Goal: Transaction & Acquisition: Book appointment/travel/reservation

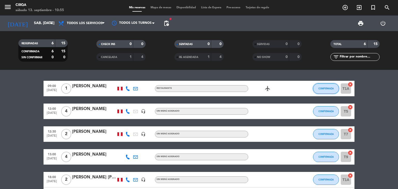
click at [323, 88] on span "CONFIRMADA" at bounding box center [326, 88] width 15 height 3
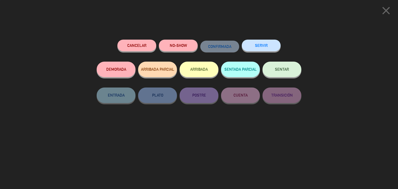
click at [184, 45] on button "NO-SHOW" at bounding box center [178, 46] width 39 height 12
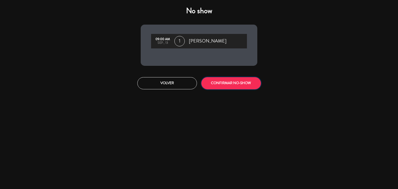
click at [220, 86] on button "CONFIRMAR NO-SHOW" at bounding box center [232, 83] width 60 height 12
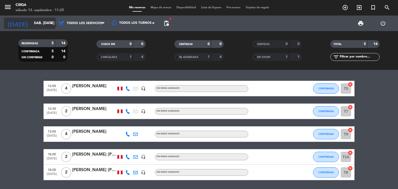
click at [35, 24] on input "sáb. [DATE]" at bounding box center [55, 23] width 49 height 9
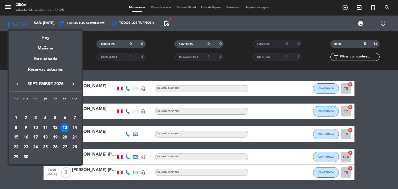
click at [45, 135] on div "18" at bounding box center [45, 137] width 9 height 9
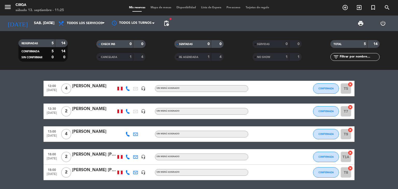
type input "[DEMOGRAPHIC_DATA] [DATE]"
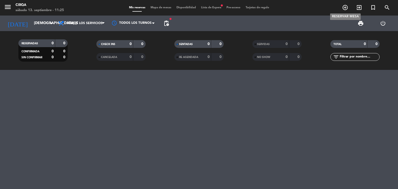
click at [347, 5] on icon "add_circle_outline" at bounding box center [345, 7] width 6 height 6
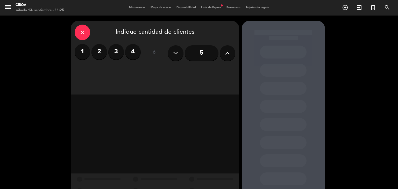
click at [82, 37] on div "close" at bounding box center [83, 33] width 16 height 16
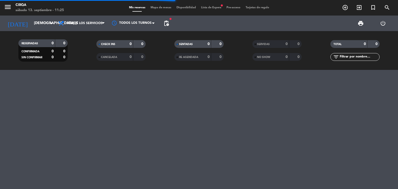
click at [205, 9] on span "Lista de Espera fiber_manual_record" at bounding box center [211, 7] width 25 height 3
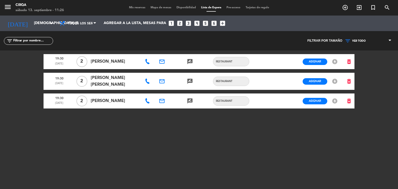
click at [141, 6] on span "Mis reservas" at bounding box center [138, 7] width 22 height 3
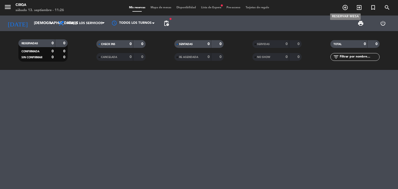
click at [346, 9] on icon "add_circle_outline" at bounding box center [345, 7] width 6 height 6
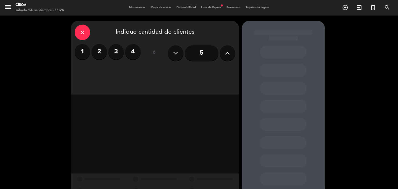
click at [97, 57] on label "2" at bounding box center [100, 52] width 16 height 16
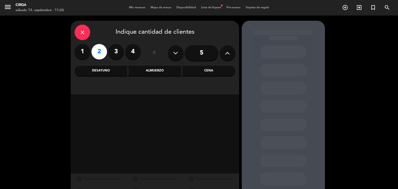
click at [201, 73] on div "Cena" at bounding box center [209, 71] width 53 height 10
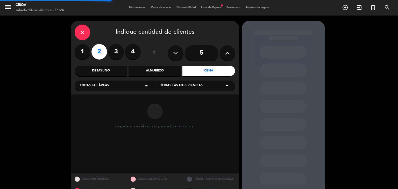
click at [145, 86] on icon "arrow_drop_down" at bounding box center [146, 86] width 6 height 6
click at [126, 97] on div "Zona Restaurante" at bounding box center [115, 98] width 70 height 5
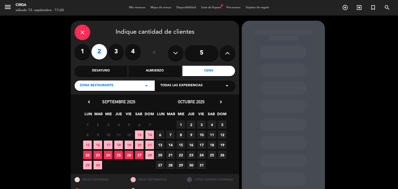
click at [118, 149] on span "18" at bounding box center [118, 145] width 9 height 9
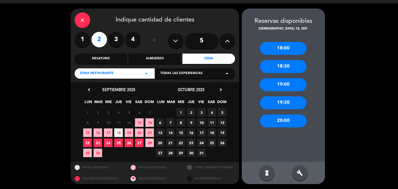
click at [286, 48] on div "18:00" at bounding box center [283, 48] width 47 height 13
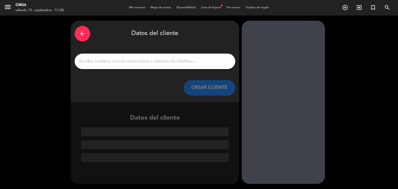
click at [127, 63] on input "1" at bounding box center [155, 61] width 153 height 7
paste input "[PERSON_NAME] [DATE] hora 18:00 2 personas [EMAIL_ADDRESS][DOMAIN_NAME]"
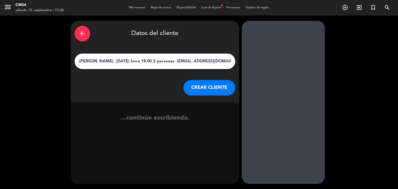
scroll to position [0, 4]
drag, startPoint x: 134, startPoint y: 60, endPoint x: 283, endPoint y: 52, distance: 149.1
click at [283, 52] on div "arrow_back Datos del cliente [PERSON_NAME] [DATE] hora 18:00 2 personas [EMAIL_…" at bounding box center [199, 103] width 398 height 174
type input "[PERSON_NAME]"
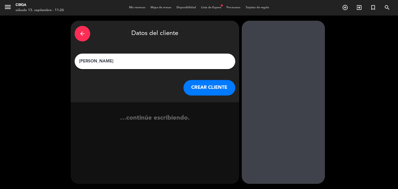
click at [217, 85] on button "CREAR CLIENTE" at bounding box center [210, 88] width 52 height 16
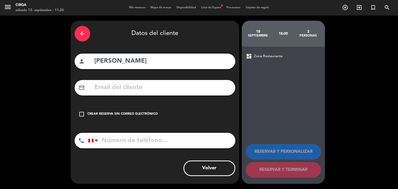
click at [202, 88] on input "text" at bounding box center [163, 87] width 138 height 11
paste input "[PERSON_NAME] [DATE] hora 18:00 2 personas [EMAIL_ADDRESS][DOMAIN_NAME]"
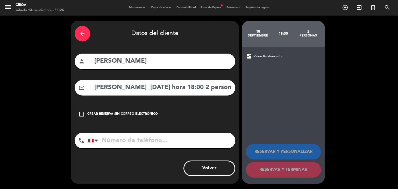
drag, startPoint x: 153, startPoint y: 85, endPoint x: 32, endPoint y: 85, distance: 120.4
click at [33, 85] on div "arrow_back Datos del cliente person [PERSON_NAME] mail_outline [PERSON_NAME] [D…" at bounding box center [199, 103] width 398 height 174
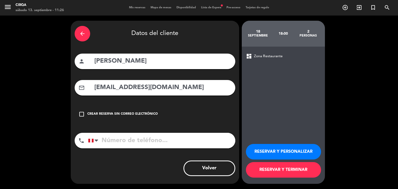
type input "[EMAIL_ADDRESS][DOMAIN_NAME]"
drag, startPoint x: 119, startPoint y: 140, endPoint x: 149, endPoint y: 153, distance: 32.8
click at [119, 140] on input "tel" at bounding box center [161, 141] width 147 height 16
paste input "[PHONE_NUMBER]"
type input "[PHONE_NUMBER]"
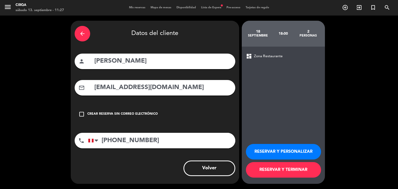
click at [172, 165] on div "Volver" at bounding box center [155, 169] width 161 height 16
click at [267, 172] on button "RESERVAR Y TERMINAR" at bounding box center [283, 170] width 75 height 16
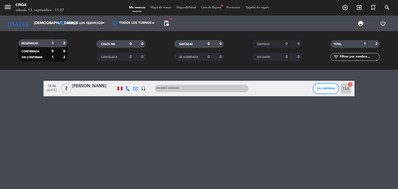
click at [329, 84] on button "SIN CONFIRMAR" at bounding box center [326, 89] width 26 height 10
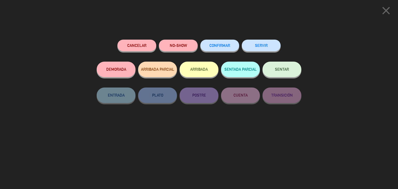
click at [227, 46] on span "CONFIRMAR" at bounding box center [220, 45] width 21 height 4
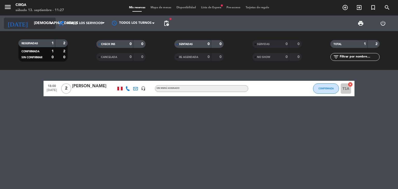
click at [49, 26] on icon "arrow_drop_down" at bounding box center [51, 23] width 6 height 6
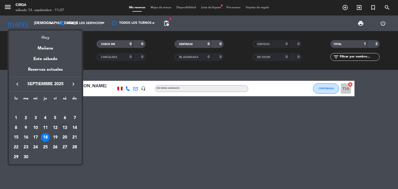
click at [47, 36] on div "Hoy" at bounding box center [45, 36] width 73 height 11
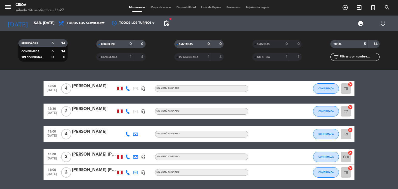
click at [52, 173] on span "[DATE]" at bounding box center [51, 176] width 13 height 6
click at [52, 169] on span "18:00" at bounding box center [51, 170] width 13 height 6
click at [265, 170] on div at bounding box center [271, 172] width 47 height 15
click at [101, 171] on div "[PERSON_NAME] [PERSON_NAME]" at bounding box center [94, 170] width 44 height 7
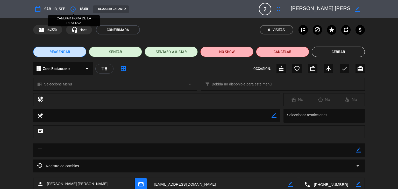
click at [73, 6] on icon "access_time" at bounding box center [73, 9] width 6 height 6
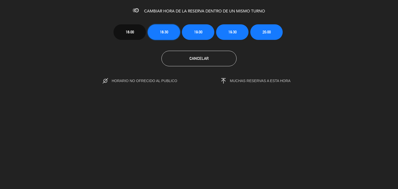
click at [162, 33] on span "18:30" at bounding box center [164, 32] width 8 height 6
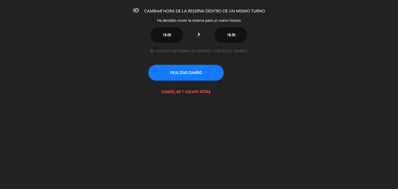
click at [189, 73] on button "REALIZAR CAMBIO" at bounding box center [186, 73] width 75 height 16
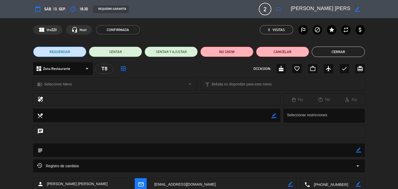
click at [320, 51] on button "Cerrar" at bounding box center [338, 52] width 53 height 10
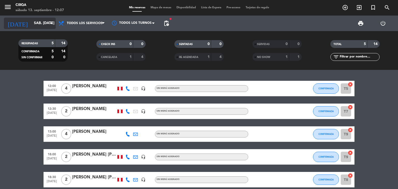
click at [39, 28] on input "sáb. [DATE]" at bounding box center [55, 23] width 49 height 9
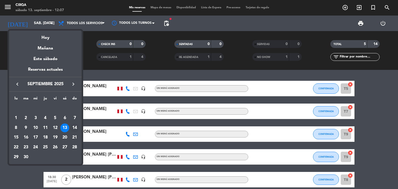
click at [77, 129] on div "14" at bounding box center [74, 128] width 9 height 9
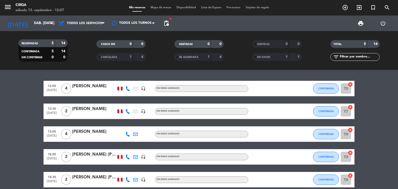
type input "dom. [DATE]"
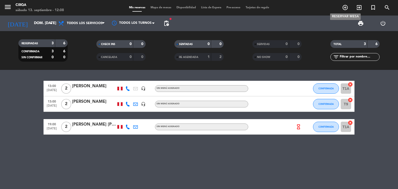
click at [344, 6] on icon "add_circle_outline" at bounding box center [345, 7] width 6 height 6
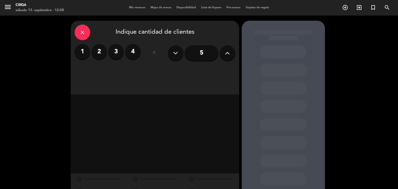
click at [92, 46] on div "1 2 3 4" at bounding box center [108, 52] width 66 height 16
click at [95, 48] on label "2" at bounding box center [100, 52] width 16 height 16
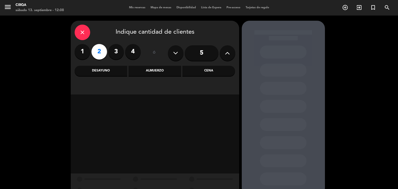
click at [159, 66] on div "Almuerzo" at bounding box center [155, 71] width 53 height 10
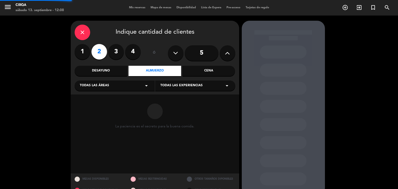
click at [136, 84] on div "Todas las áreas arrow_drop_down" at bounding box center [115, 86] width 80 height 10
click at [132, 97] on div "Zona Restaurante" at bounding box center [115, 98] width 70 height 5
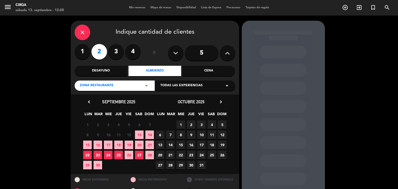
click at [149, 133] on span "14" at bounding box center [150, 135] width 9 height 9
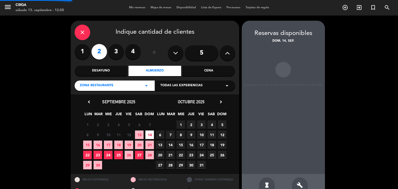
scroll to position [12, 0]
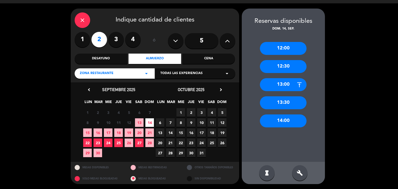
click at [274, 69] on div "12:30" at bounding box center [283, 66] width 47 height 13
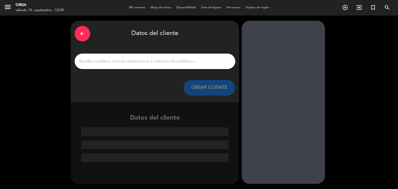
click at [184, 57] on div at bounding box center [155, 62] width 161 height 16
click at [181, 60] on input "1" at bounding box center [155, 61] width 153 height 7
paste input "[PERSON_NAME] 14/09 a la 1pm 2 [EMAIL_ADDRESS][PERSON_NAME][DOMAIN_NAME]"
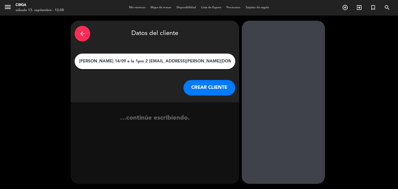
drag, startPoint x: 113, startPoint y: 61, endPoint x: 315, endPoint y: 74, distance: 203.2
click at [315, 74] on div "arrow_back Datos del cliente [PERSON_NAME] 14/09 a la 1pm 2 [EMAIL_ADDRESS][PER…" at bounding box center [199, 103] width 398 height 174
type input "[PERSON_NAME]"
click at [230, 88] on button "CREAR CLIENTE" at bounding box center [210, 88] width 52 height 16
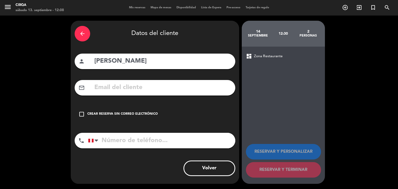
click at [215, 90] on input "text" at bounding box center [163, 87] width 138 height 11
paste input "[PERSON_NAME] 14/09 a la 1pm 2 [EMAIL_ADDRESS][PERSON_NAME][DOMAIN_NAME]"
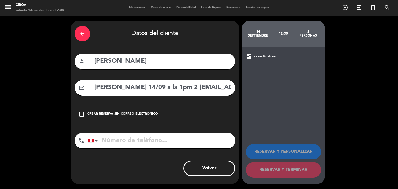
drag, startPoint x: 143, startPoint y: 88, endPoint x: 31, endPoint y: 87, distance: 112.1
click at [31, 87] on div "arrow_back Datos del cliente person [PERSON_NAME] mail_outline [PERSON_NAME][GE…" at bounding box center [199, 103] width 398 height 174
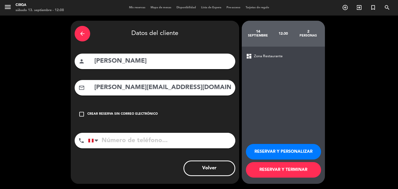
type input "[PERSON_NAME][EMAIL_ADDRESS][DOMAIN_NAME]"
click at [158, 149] on div "phone [GEOGRAPHIC_DATA] +1 [GEOGRAPHIC_DATA] +44 [GEOGRAPHIC_DATA] ([GEOGRAPHIC…" at bounding box center [155, 142] width 161 height 19
click at [160, 146] on input "tel" at bounding box center [161, 141] width 147 height 16
click at [162, 140] on input "tel" at bounding box center [161, 141] width 147 height 16
type input "975165377"
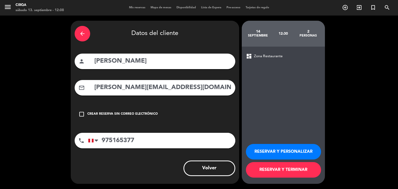
click at [293, 173] on button "RESERVAR Y TERMINAR" at bounding box center [283, 170] width 75 height 16
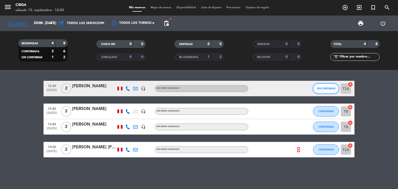
click at [324, 89] on span "SIN CONFIRMAR" at bounding box center [326, 88] width 18 height 3
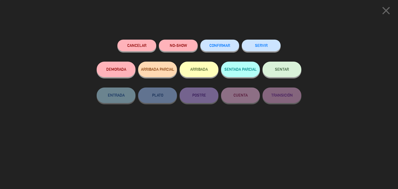
click at [229, 45] on span "CONFIRMAR" at bounding box center [220, 45] width 21 height 4
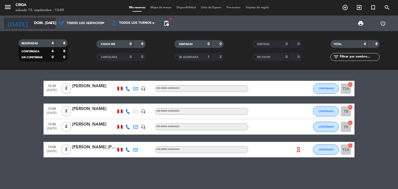
click at [45, 25] on input "dom. [DATE]" at bounding box center [55, 23] width 49 height 9
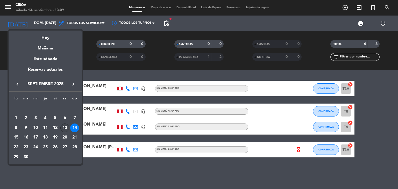
click at [63, 125] on div "13" at bounding box center [64, 128] width 9 height 9
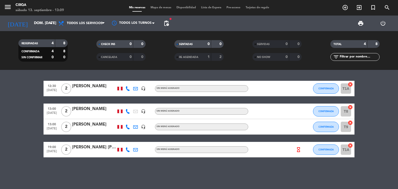
type input "sáb. [DATE]"
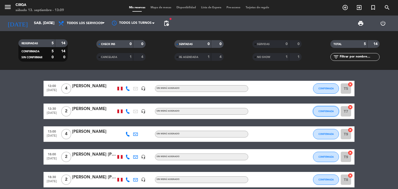
click at [314, 112] on button "CONFIRMADA" at bounding box center [326, 111] width 26 height 10
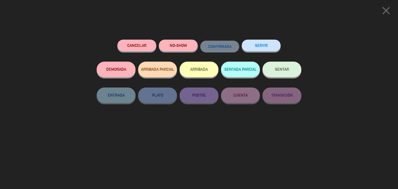
click at [279, 74] on button "SENTAR" at bounding box center [282, 70] width 39 height 16
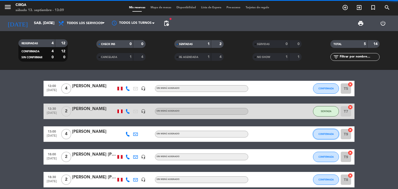
click at [322, 138] on button "CONFIRMADA" at bounding box center [326, 134] width 26 height 10
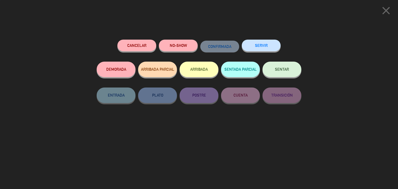
click at [278, 77] on button "SENTAR" at bounding box center [282, 70] width 39 height 16
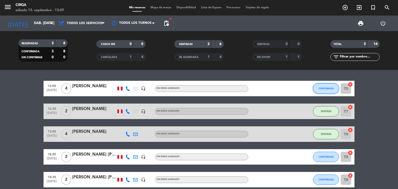
click at [330, 89] on span "CONFIRMADA" at bounding box center [326, 88] width 15 height 3
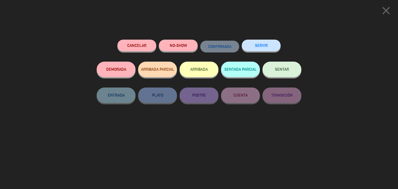
click at [151, 45] on button "Cancelar" at bounding box center [136, 46] width 39 height 12
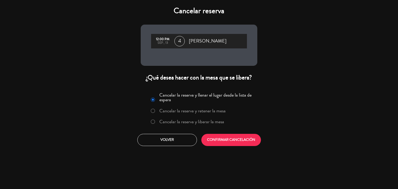
click at [166, 117] on div "Cancelar la reserva y llenar el lugar desde la lista de espera Cancelar la rese…" at bounding box center [199, 110] width 110 height 38
click at [170, 123] on label "Cancelar la reserva y liberar la mesa" at bounding box center [192, 122] width 65 height 5
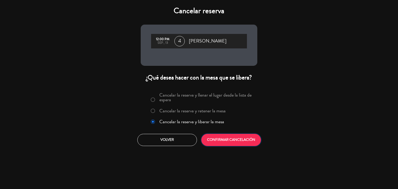
click at [233, 143] on button "CONFIRMAR CANCELACIÓN" at bounding box center [232, 140] width 60 height 12
